Goal: Task Accomplishment & Management: Use online tool/utility

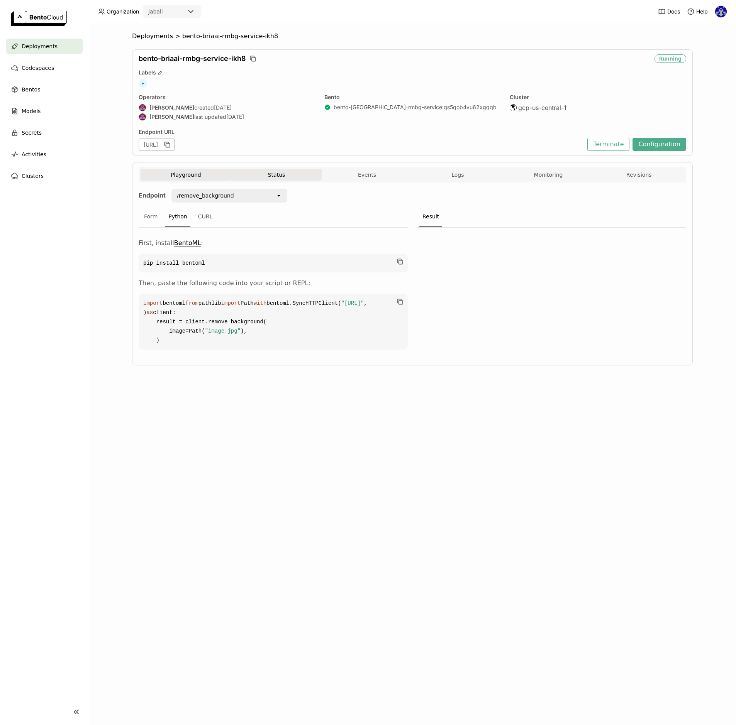
click at [287, 174] on button "Status" at bounding box center [276, 175] width 91 height 12
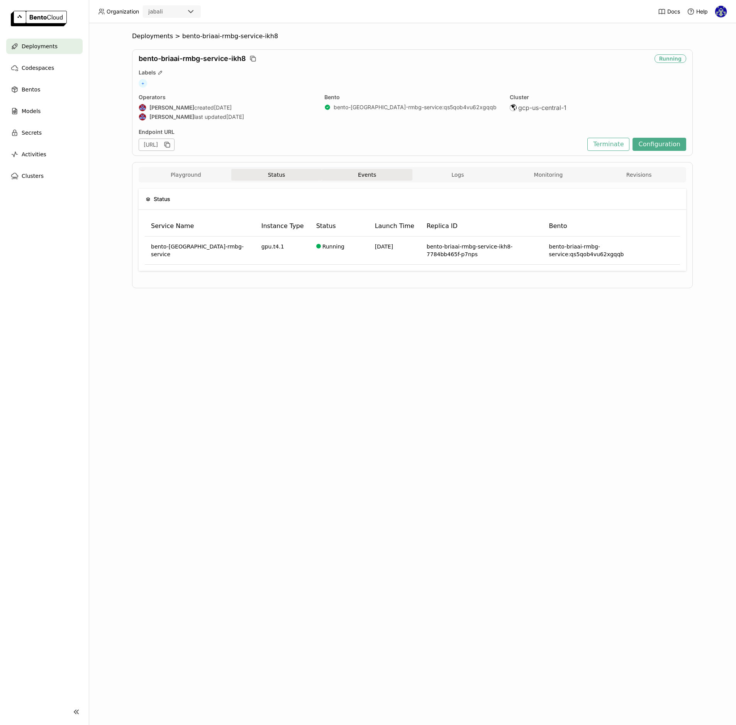
click at [391, 178] on button "Events" at bounding box center [367, 175] width 91 height 12
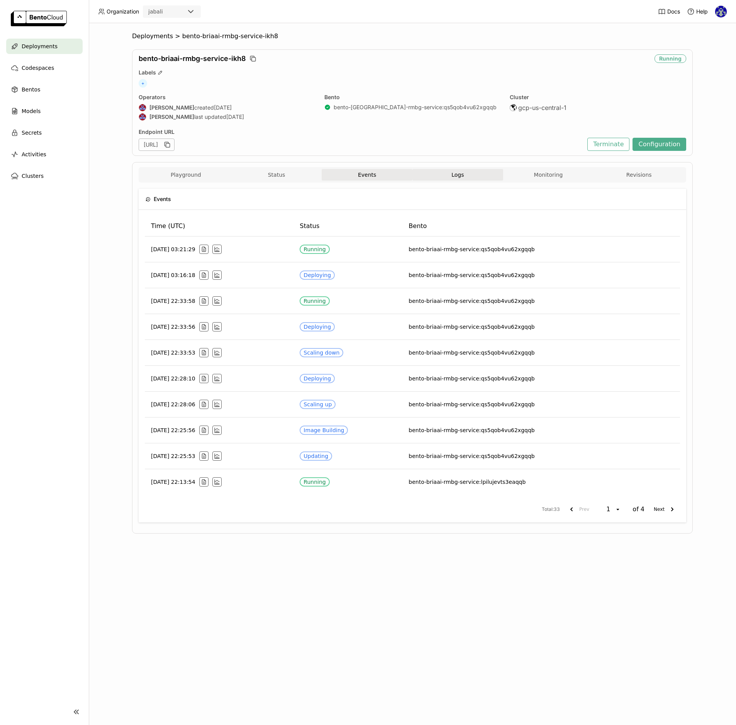
click at [463, 175] on span "Logs" at bounding box center [457, 174] width 12 height 7
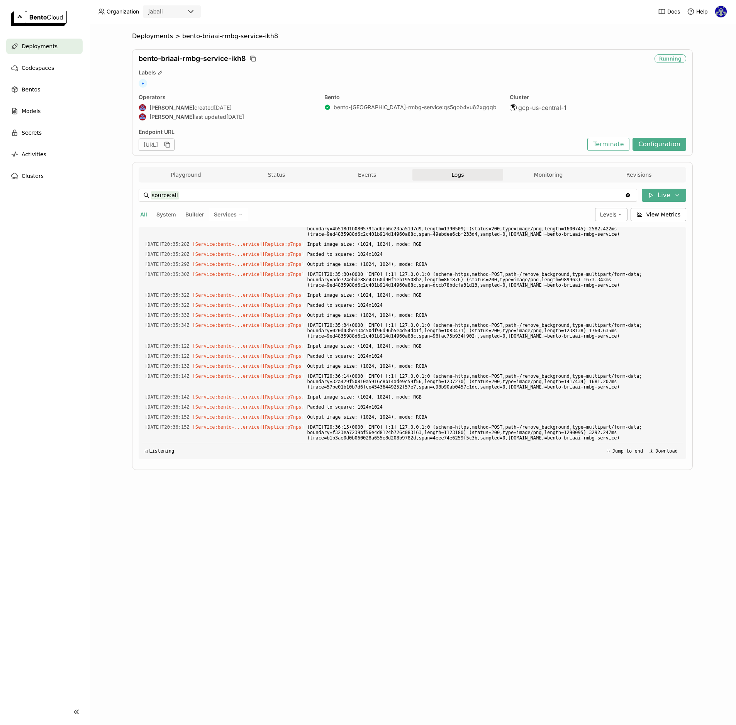
scroll to position [4029, 0]
click at [539, 175] on button "Monitoring" at bounding box center [548, 175] width 91 height 12
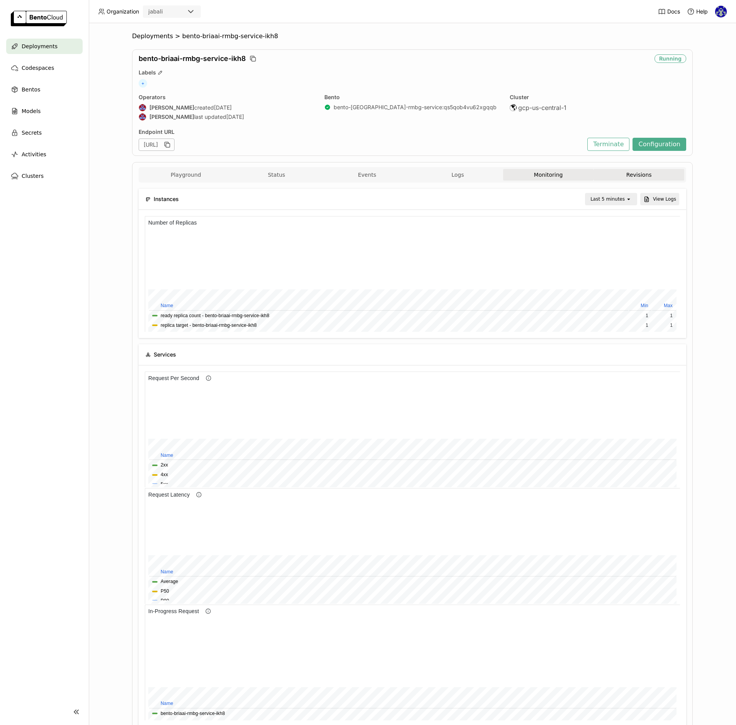
click at [632, 171] on button "Revisions" at bounding box center [638, 175] width 91 height 12
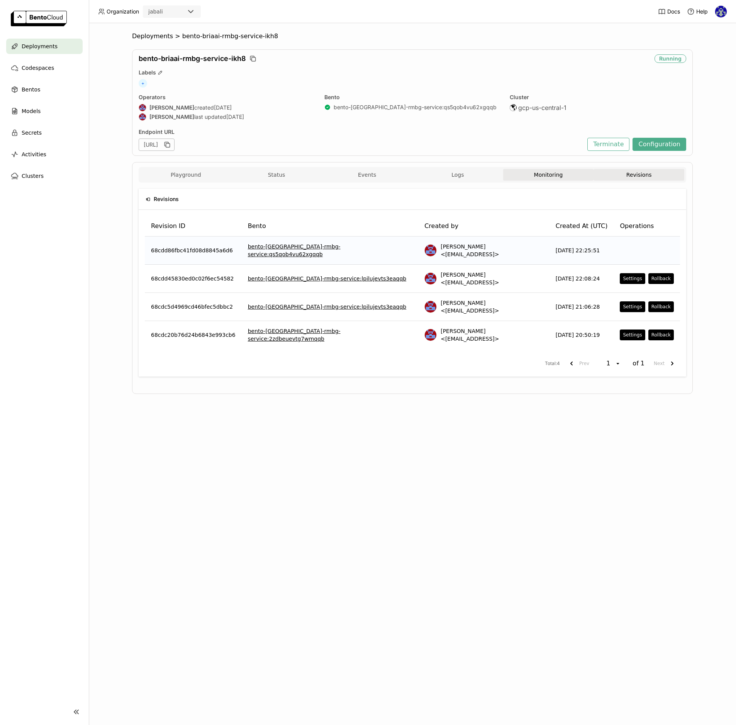
click at [556, 173] on button "Monitoring" at bounding box center [548, 175] width 91 height 12
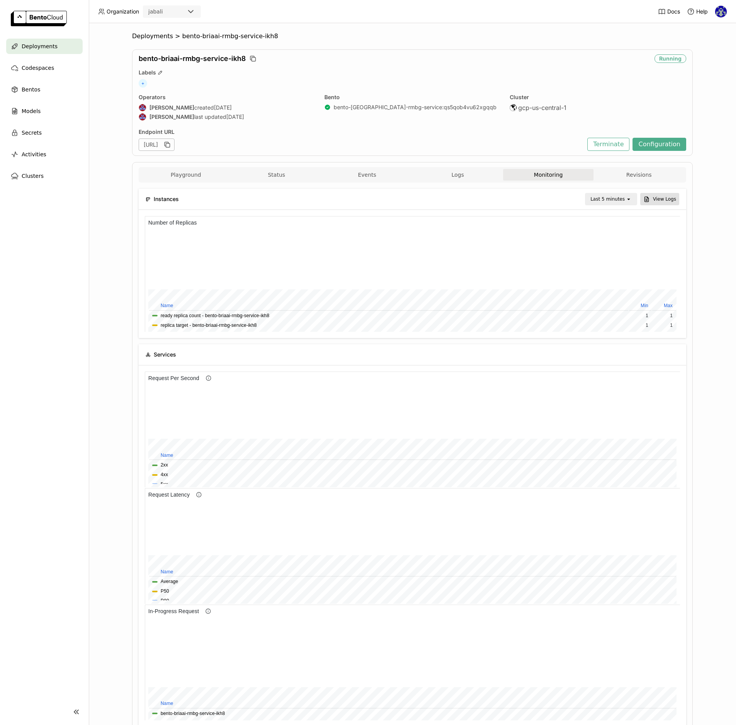
click at [664, 201] on button "View Logs" at bounding box center [659, 199] width 39 height 12
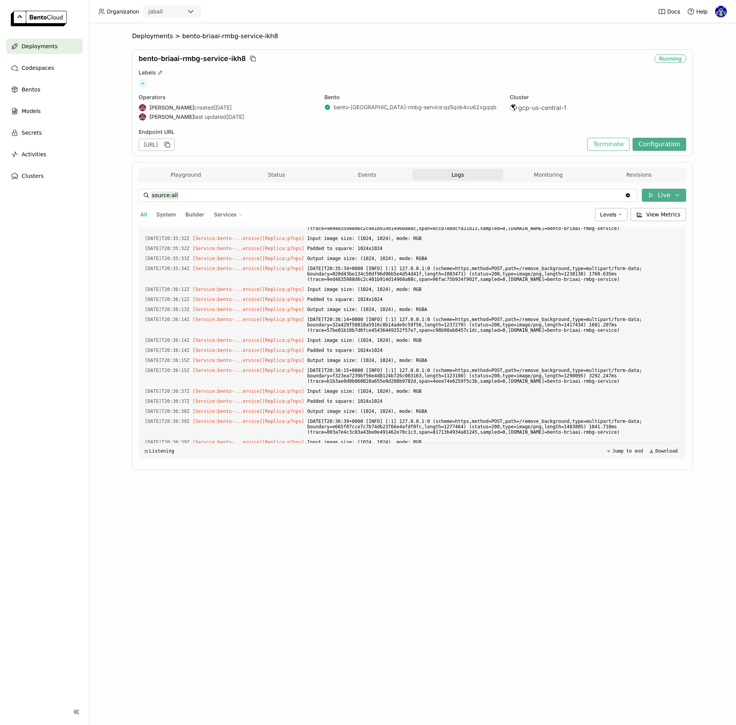
scroll to position [1074, 0]
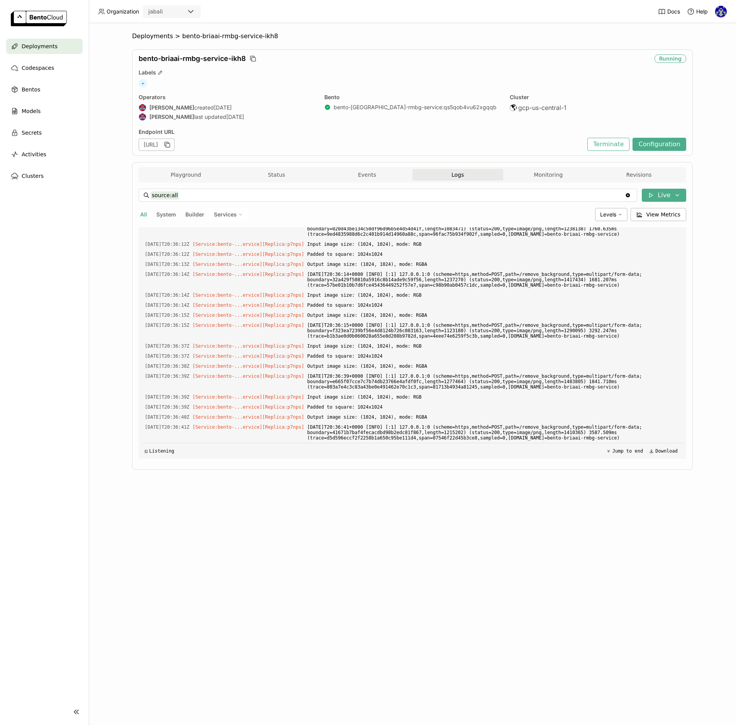
click at [230, 214] on span "Services" at bounding box center [225, 214] width 23 height 7
click at [217, 229] on div "bento-[GEOGRAPHIC_DATA]-rmbg-service" at bounding box center [201, 233] width 83 height 9
click at [141, 214] on span "All" at bounding box center [143, 214] width 7 height 7
type input "source:all"
click at [185, 174] on button "Playground" at bounding box center [186, 175] width 91 height 12
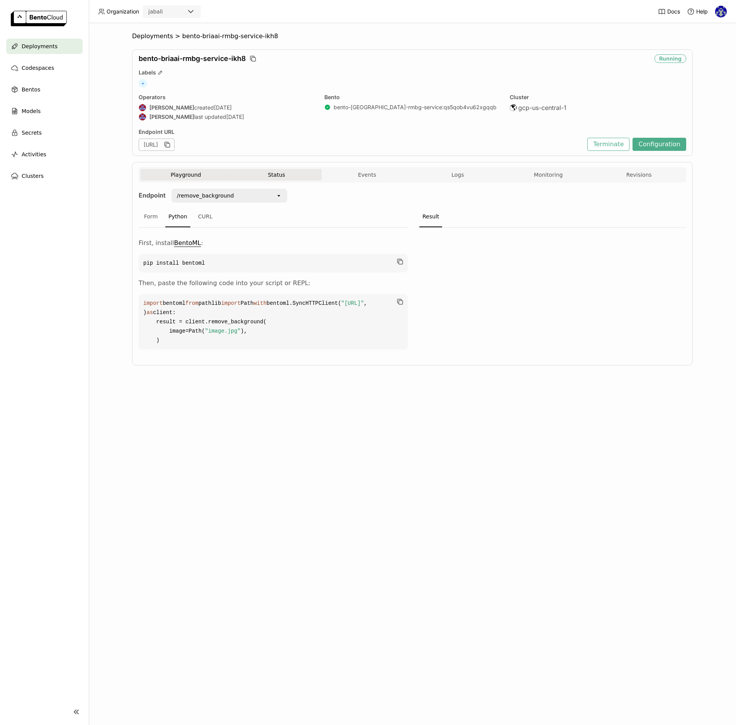
click at [284, 176] on button "Status" at bounding box center [276, 175] width 91 height 12
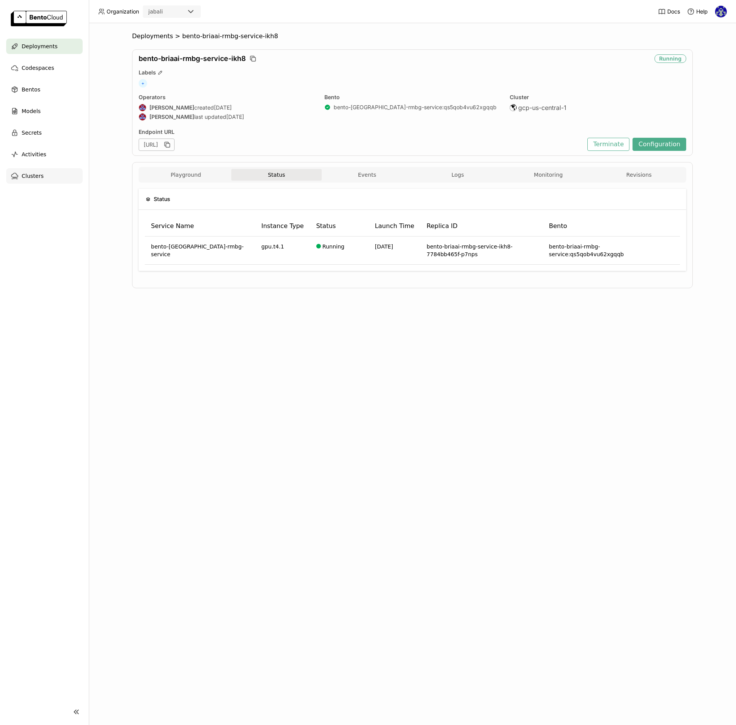
click at [28, 171] on span "Clusters" at bounding box center [33, 175] width 22 height 9
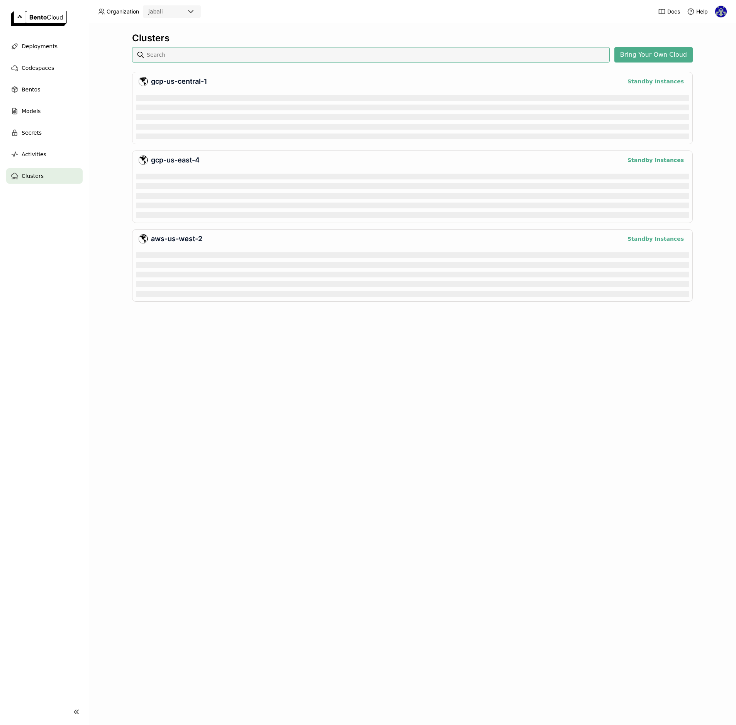
scroll to position [50, 553]
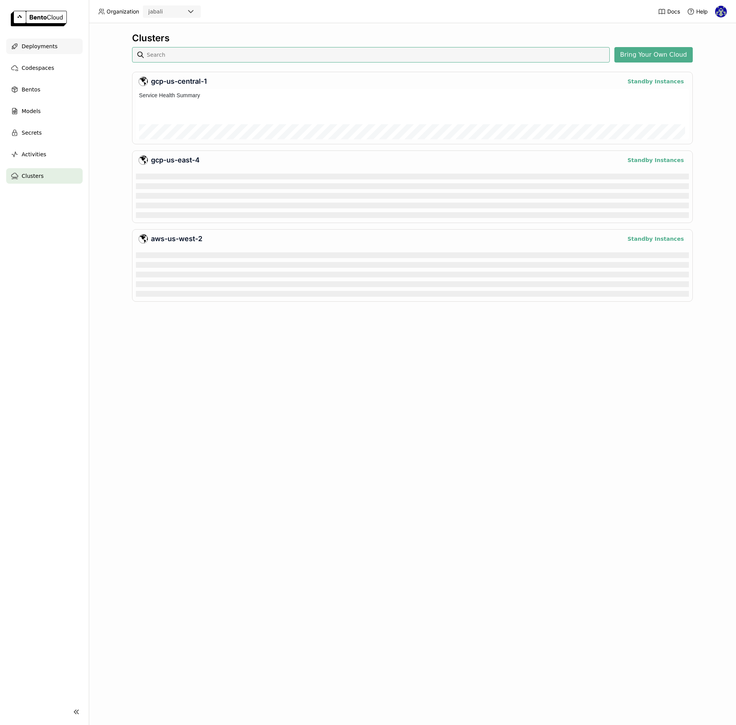
click at [34, 45] on span "Deployments" at bounding box center [40, 46] width 36 height 9
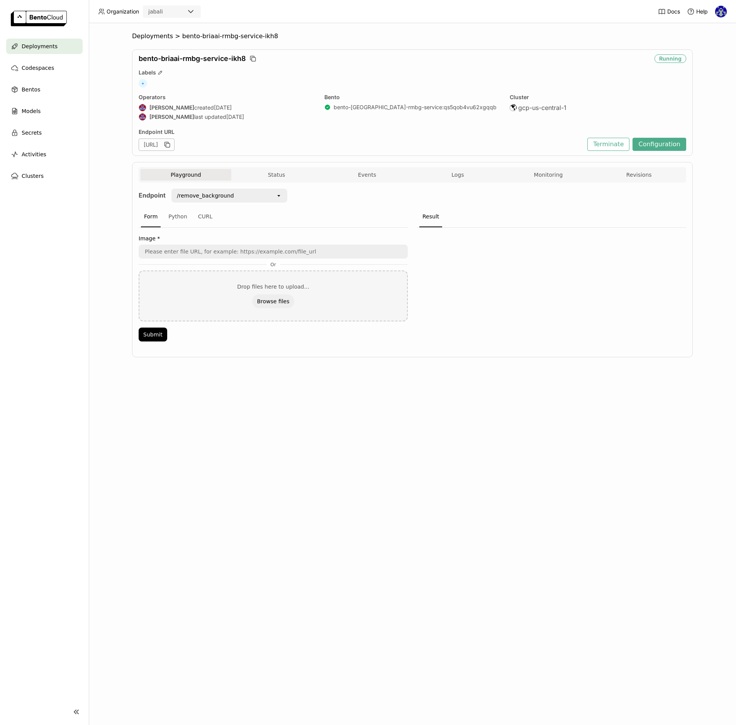
click at [101, 238] on div "Deployments > bento-[GEOGRAPHIC_DATA]-rmbg-service-ikh8 bento-briaai-rmbg-servi…" at bounding box center [412, 374] width 647 height 702
click at [461, 174] on span "Logs" at bounding box center [457, 174] width 12 height 7
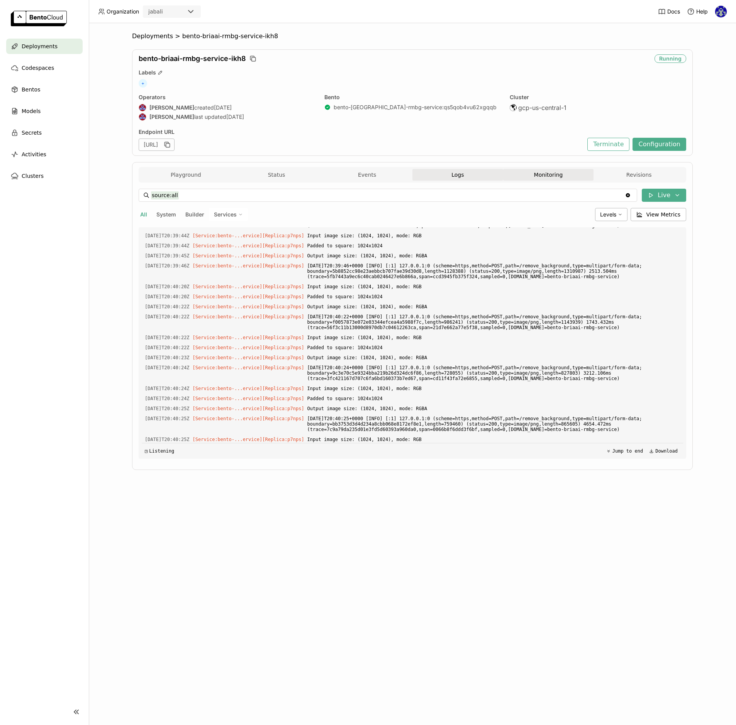
scroll to position [1237, 0]
click at [547, 171] on button "Monitoring" at bounding box center [548, 175] width 91 height 12
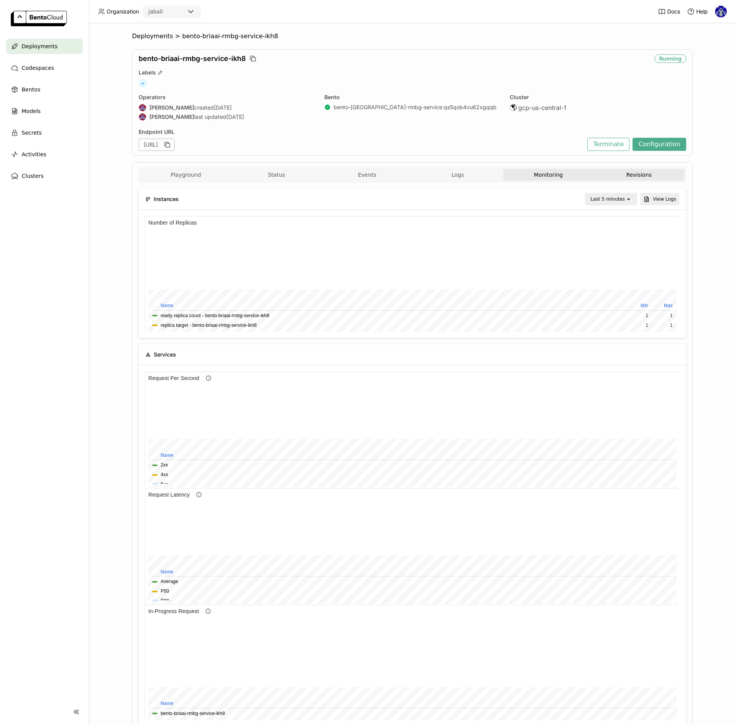
click at [648, 176] on button "Revisions" at bounding box center [638, 175] width 91 height 12
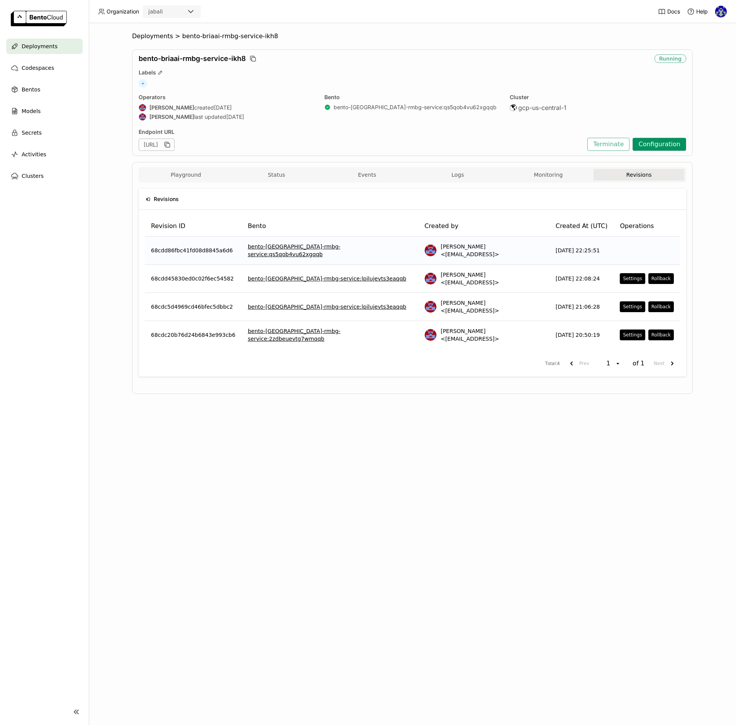
click at [678, 146] on button "Configuration" at bounding box center [659, 144] width 54 height 13
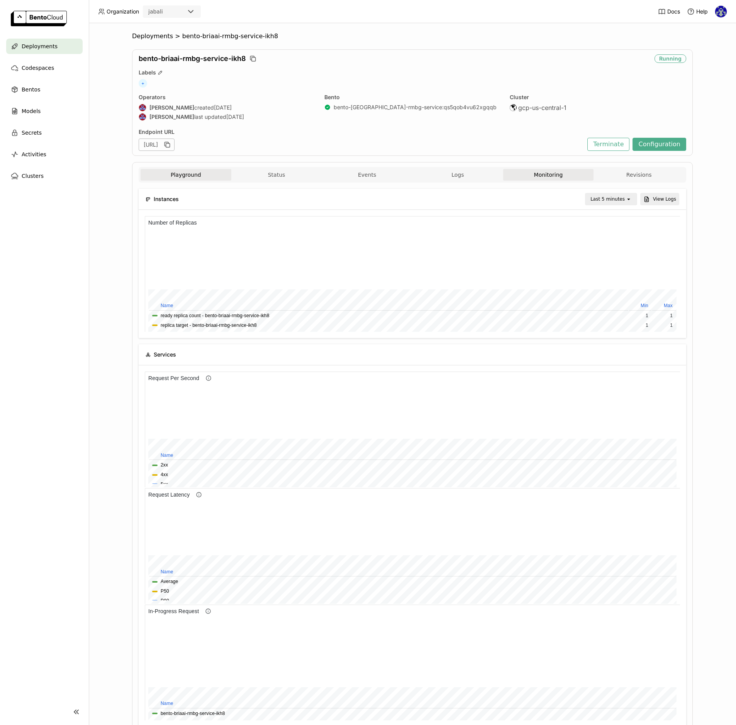
click at [171, 176] on button "Playground" at bounding box center [186, 175] width 91 height 12
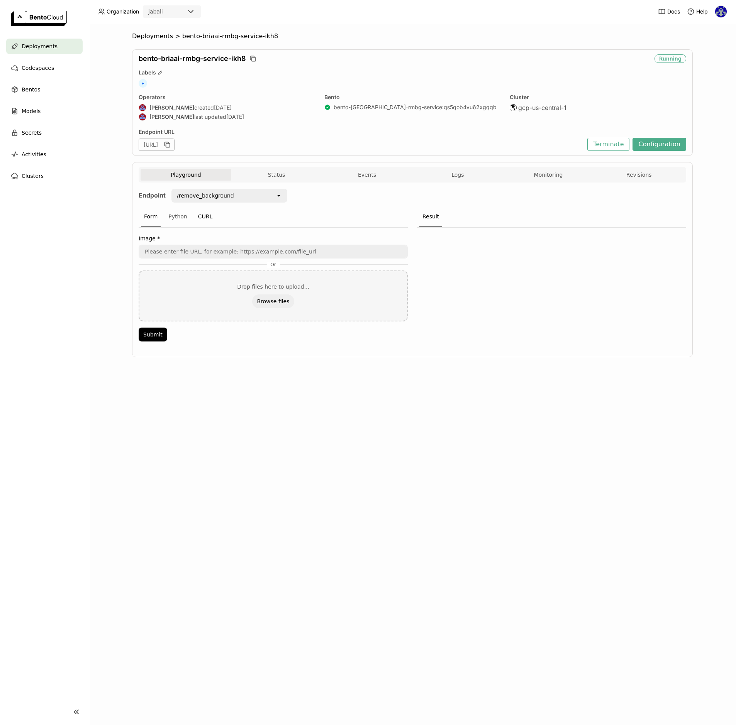
click at [197, 216] on div "CURL" at bounding box center [205, 217] width 21 height 21
click at [172, 216] on div "Python" at bounding box center [177, 217] width 25 height 21
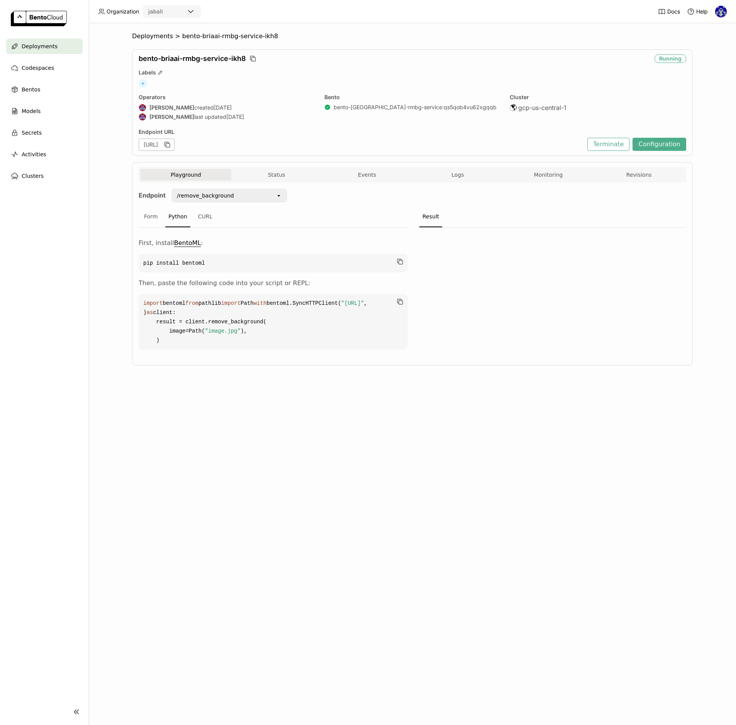
drag, startPoint x: 158, startPoint y: 340, endPoint x: 358, endPoint y: 341, distance: 200.0
click at [358, 307] on span ""[URL]"" at bounding box center [352, 303] width 23 height 6
click at [200, 217] on div "CURL" at bounding box center [205, 217] width 21 height 21
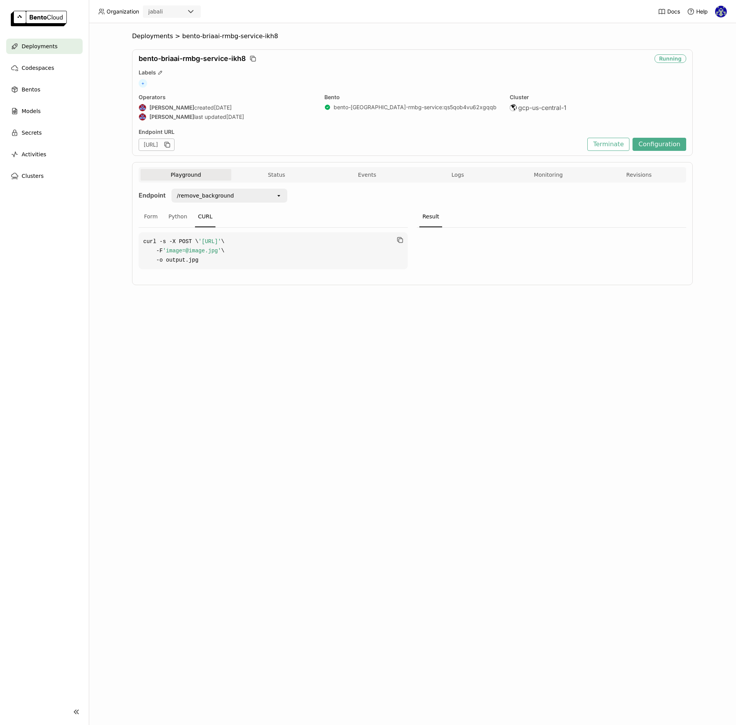
drag, startPoint x: 159, startPoint y: 252, endPoint x: 357, endPoint y: 253, distance: 197.7
click at [221, 245] on span "'[URL]'" at bounding box center [209, 242] width 23 height 6
copy span "[URL]"
click at [379, 261] on code "curl -s -X POST \ '[URL]' \ -F 'image=@image.jpg' \ -o output.jpg" at bounding box center [273, 250] width 269 height 37
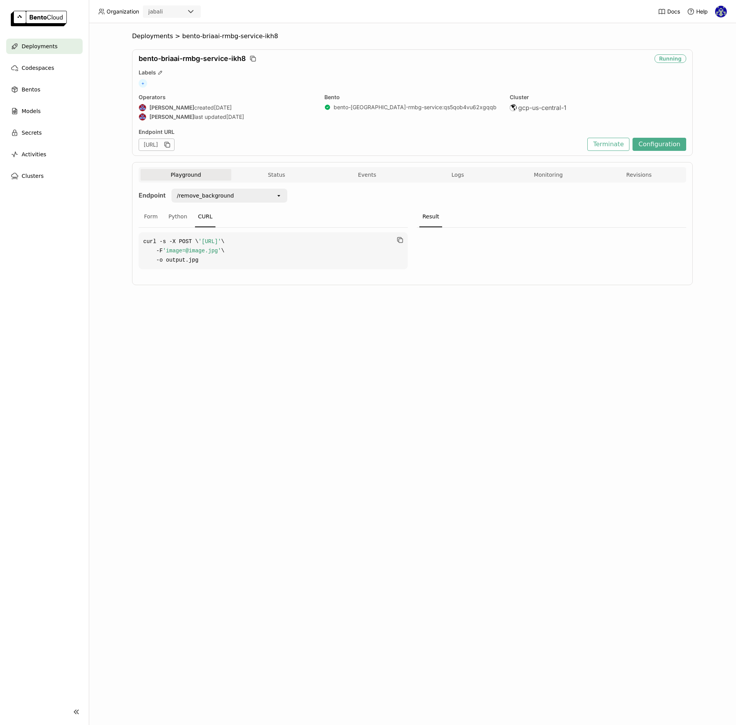
drag, startPoint x: 324, startPoint y: 251, endPoint x: 383, endPoint y: 252, distance: 59.5
click at [221, 245] on span "'[URL]'" at bounding box center [209, 242] width 23 height 6
copy span "/remove_background"
click at [390, 353] on div "Deployments > bento-[GEOGRAPHIC_DATA]-rmbg-service-ikh8 bento-[GEOGRAPHIC_DATA]…" at bounding box center [412, 374] width 647 height 702
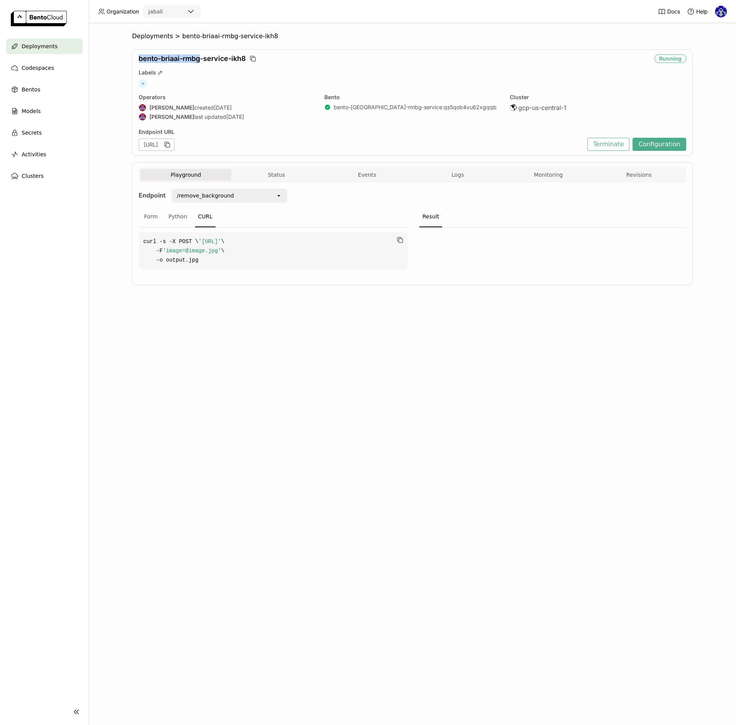
drag, startPoint x: 201, startPoint y: 60, endPoint x: 126, endPoint y: 59, distance: 74.9
click at [126, 59] on div "Deployments > bento-[GEOGRAPHIC_DATA]-rmbg-service-ikh8 bento-[GEOGRAPHIC_DATA]…" at bounding box center [412, 374] width 647 height 702
click at [126, 57] on div "Deployments > bento-[GEOGRAPHIC_DATA]-rmbg-service-ikh8 bento-[GEOGRAPHIC_DATA]…" at bounding box center [412, 374] width 647 height 702
drag, startPoint x: 139, startPoint y: 59, endPoint x: 201, endPoint y: 57, distance: 62.2
click at [201, 57] on span "bento-briaai-rmbg-service-ikh8" at bounding box center [192, 58] width 107 height 8
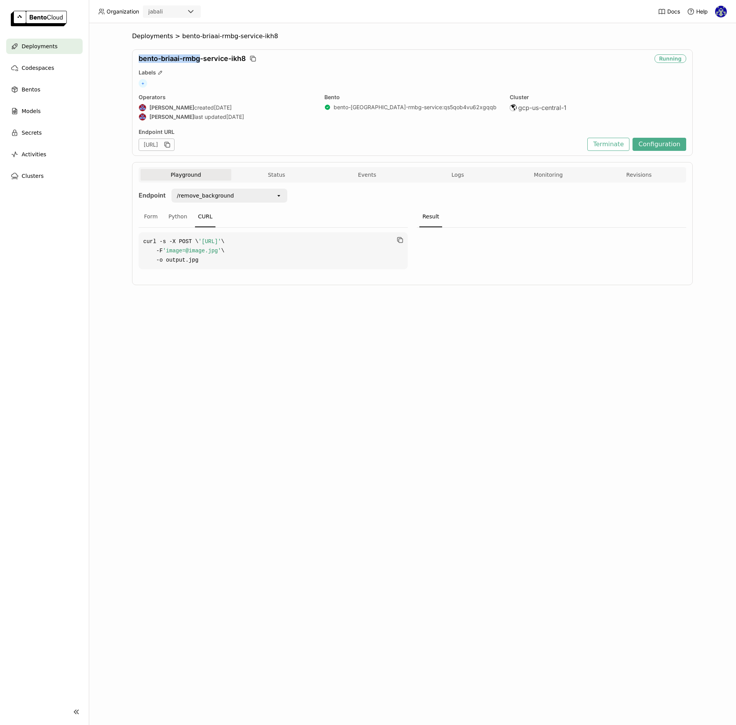
copy span "bento-briaai-rmbg"
drag, startPoint x: 324, startPoint y: 252, endPoint x: 383, endPoint y: 251, distance: 58.7
click at [221, 245] on span "'[URL]'" at bounding box center [209, 242] width 23 height 6
copy span "/remove_background"
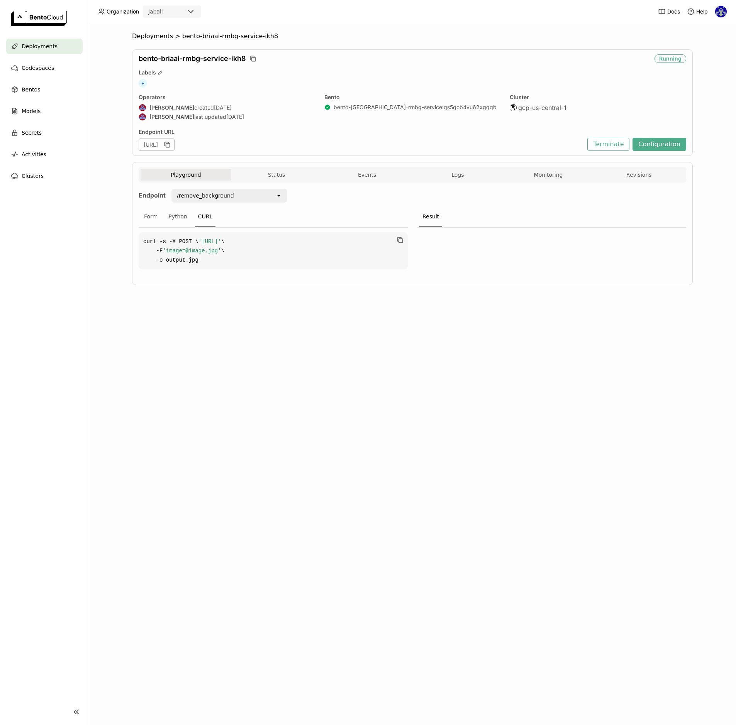
click at [228, 296] on div "Deployments > bento-[GEOGRAPHIC_DATA]-rmbg-service-ikh8 bento-[GEOGRAPHIC_DATA]…" at bounding box center [412, 164] width 561 height 264
